Goal: Task Accomplishment & Management: Use online tool/utility

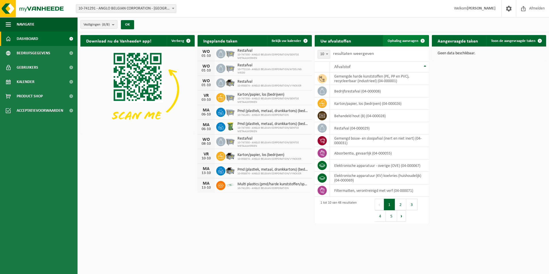
click at [412, 40] on span "Ophaling aanvragen" at bounding box center [402, 41] width 31 height 4
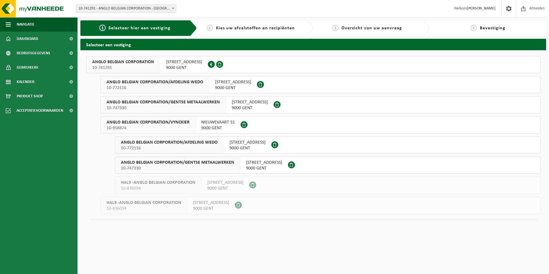
click at [282, 69] on button "ANGLO BELGIAN CORPORATION 10-741291 WIEDAUWKAAI 43 9000 GENT 0420.246.659" at bounding box center [313, 64] width 454 height 17
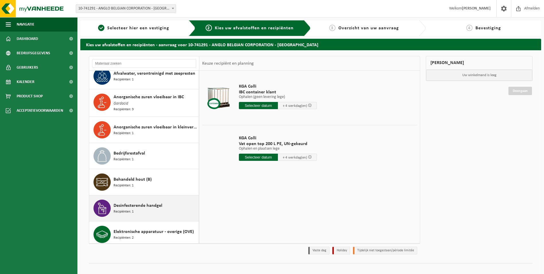
scroll to position [201, 0]
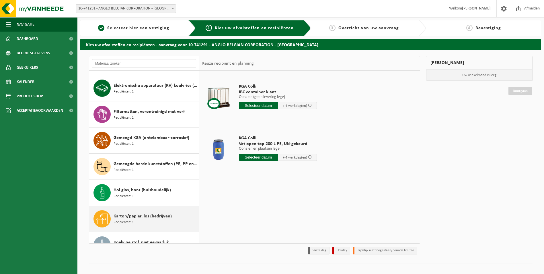
click at [142, 218] on div "Karton/papier, los (bedrijven) Recipiënten: 1" at bounding box center [156, 218] width 84 height 17
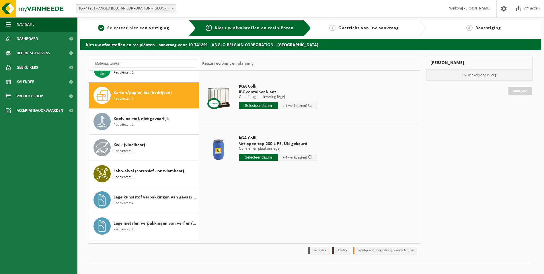
scroll to position [420, 0]
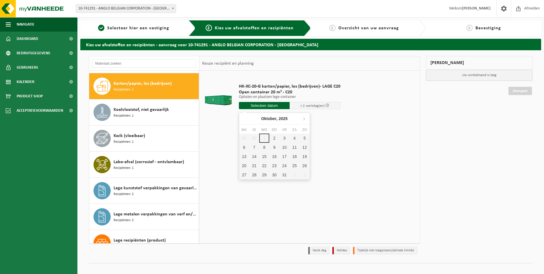
click at [256, 107] on input "text" at bounding box center [264, 105] width 51 height 7
click at [277, 139] on div "2" at bounding box center [274, 137] width 10 height 9
type input "Van 2025-10-02"
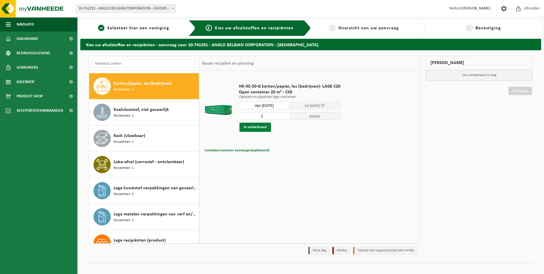
click at [261, 126] on button "In winkelmand" at bounding box center [256, 127] width 32 height 9
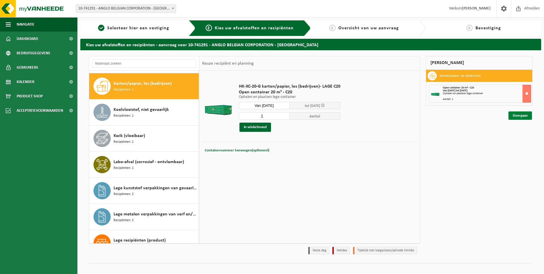
click at [520, 116] on link "Doorgaan" at bounding box center [521, 115] width 24 height 8
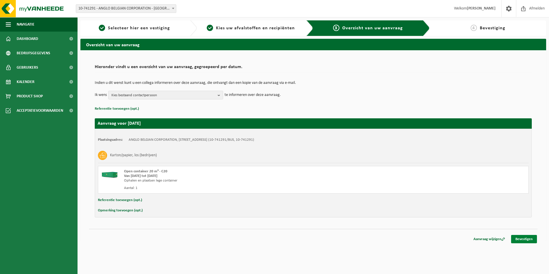
click at [529, 236] on link "Bevestigen" at bounding box center [524, 239] width 26 height 8
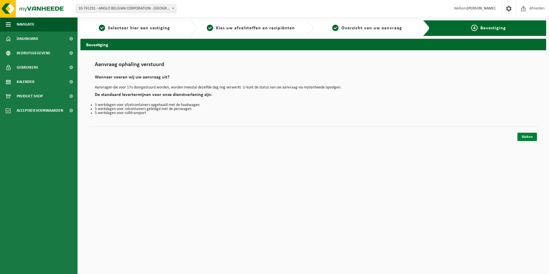
click at [526, 138] on link "Sluiten" at bounding box center [527, 137] width 20 height 8
